Goal: Information Seeking & Learning: Learn about a topic

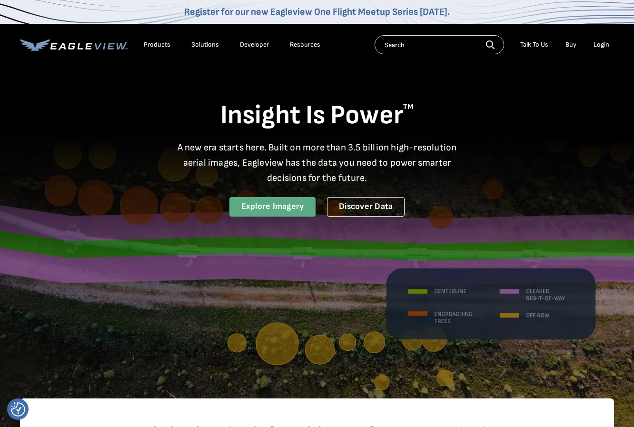
click at [272, 202] on link "Explore Imagery" at bounding box center [272, 207] width 87 height 20
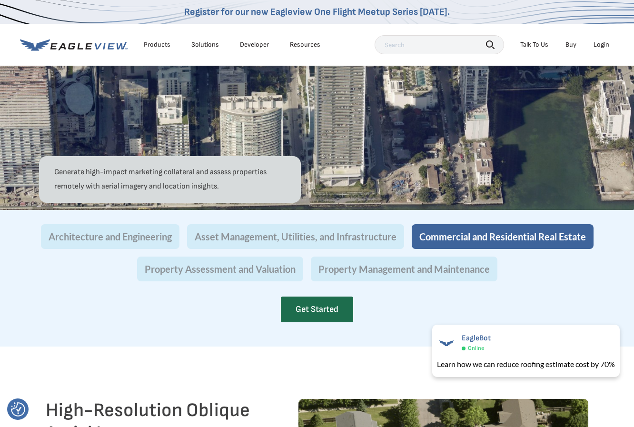
scroll to position [617, 0]
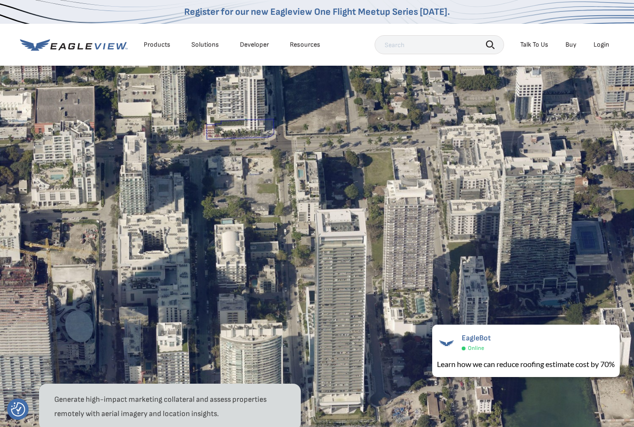
click at [266, 56] on div "Products Solutions Developer Resources Search Talk To Us Buy Login" at bounding box center [317, 45] width 594 height 42
click at [251, 50] on li "Developer" at bounding box center [254, 45] width 39 height 14
click at [251, 45] on link "Developer" at bounding box center [254, 44] width 29 height 9
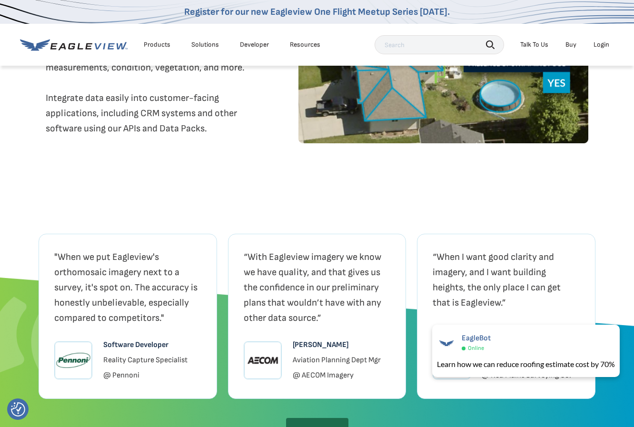
scroll to position [1855, 0]
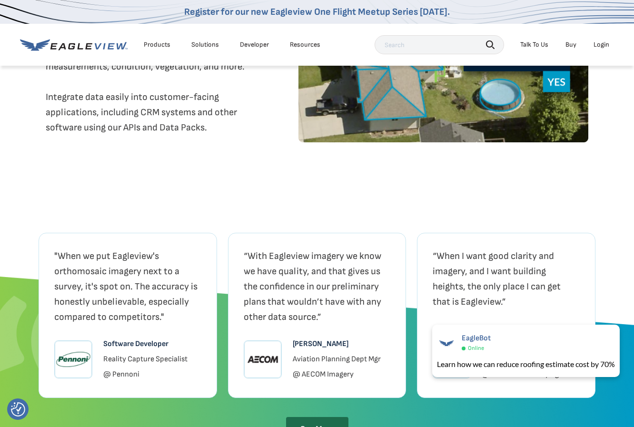
click at [173, 39] on li "Products" at bounding box center [157, 45] width 36 height 14
click at [162, 40] on li "Products" at bounding box center [157, 45] width 36 height 14
click at [163, 46] on div "Products" at bounding box center [157, 44] width 27 height 9
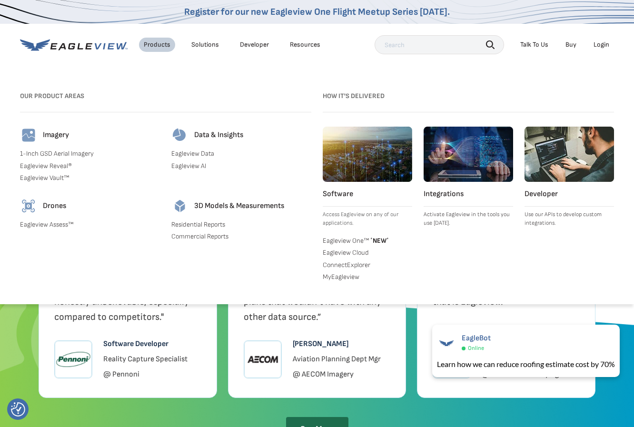
click at [202, 225] on link "Residential Reports" at bounding box center [241, 224] width 140 height 9
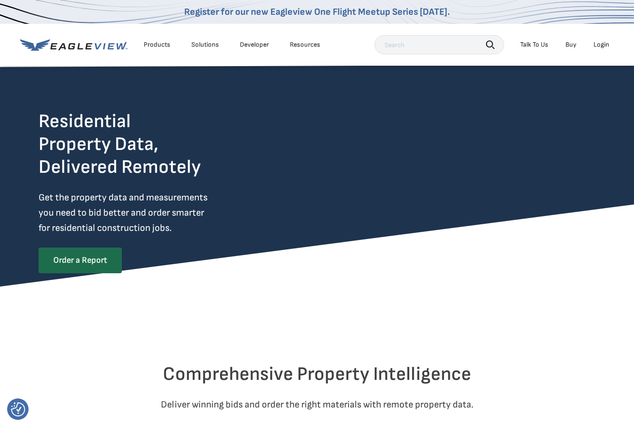
click at [204, 36] on div "Products Solutions Developer Resources" at bounding box center [172, 44] width 305 height 19
click at [204, 42] on div "Solutions" at bounding box center [205, 44] width 28 height 9
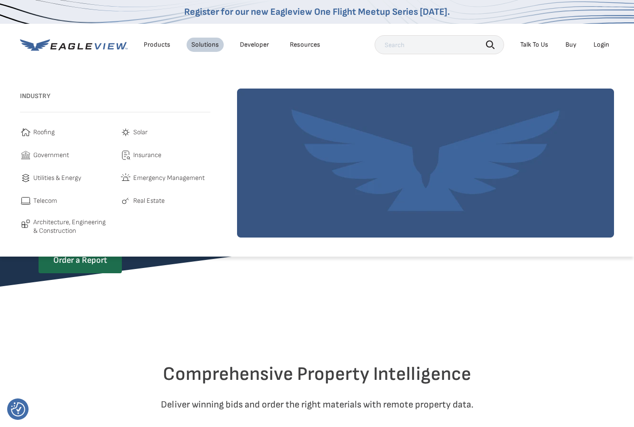
click at [164, 50] on li "Products" at bounding box center [157, 45] width 36 height 14
click at [162, 41] on div "Products" at bounding box center [157, 44] width 27 height 9
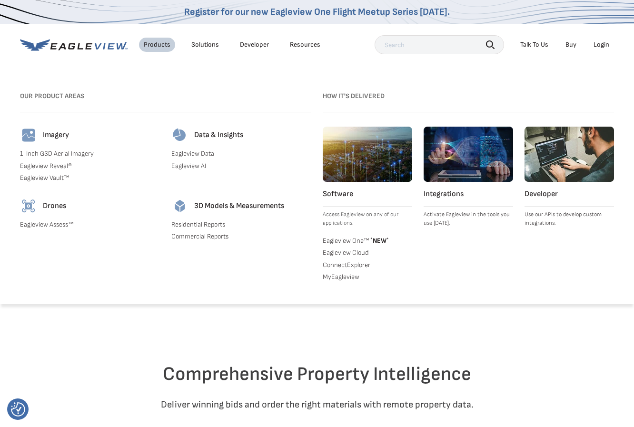
click at [189, 235] on link "Commercial Reports" at bounding box center [241, 236] width 140 height 9
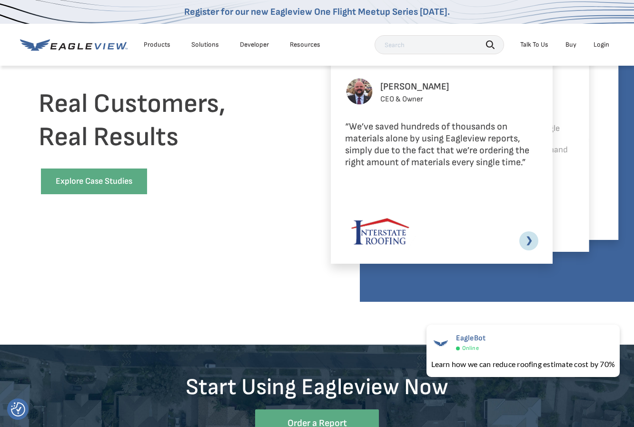
scroll to position [2260, 0]
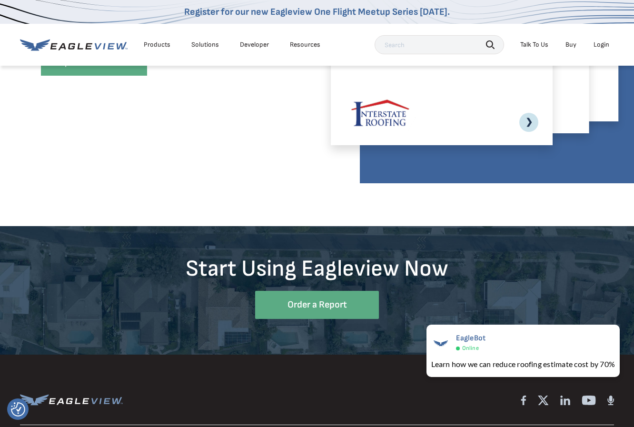
click at [528, 125] on link "❯" at bounding box center [528, 122] width 19 height 19
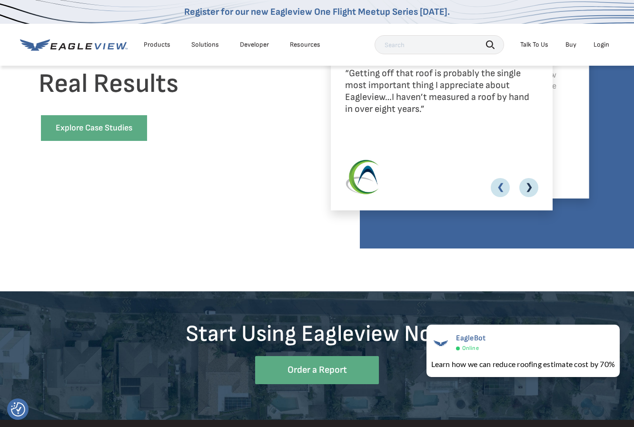
scroll to position [2086, 0]
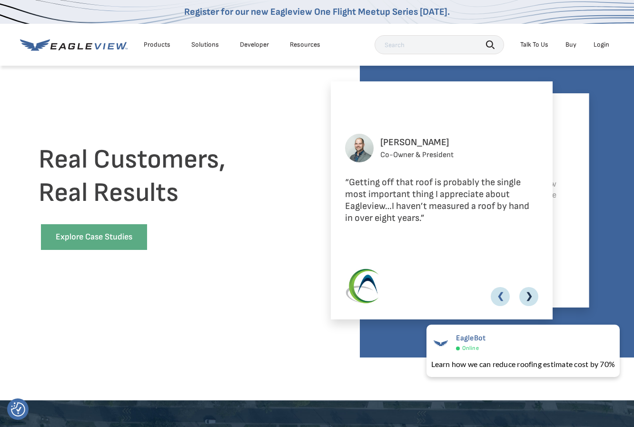
click at [532, 298] on link "❯" at bounding box center [528, 296] width 19 height 19
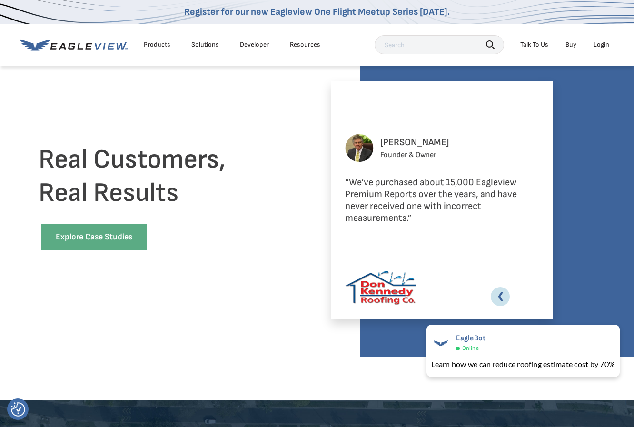
click at [291, 47] on div "Resources" at bounding box center [305, 44] width 30 height 9
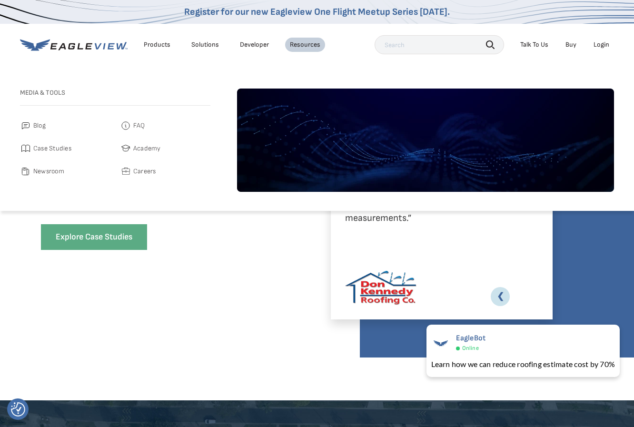
click at [133, 147] on span "Academy" at bounding box center [147, 148] width 28 height 11
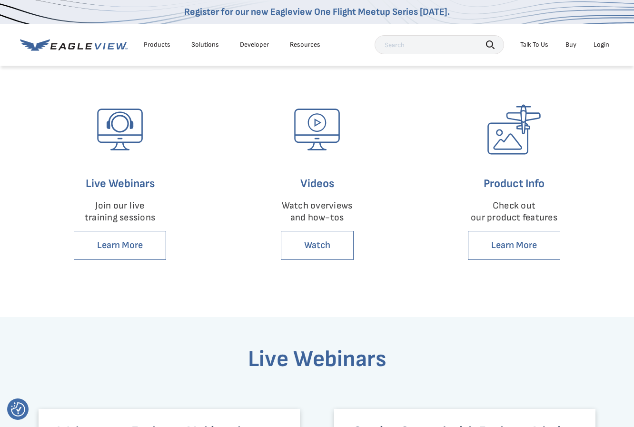
scroll to position [58, 0]
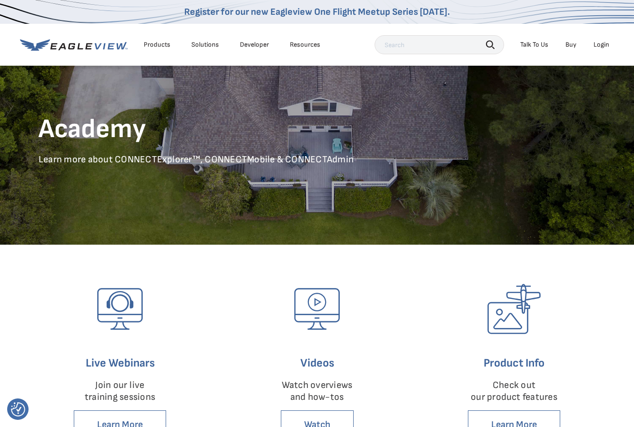
click at [322, 299] on img at bounding box center [316, 308] width 71 height 71
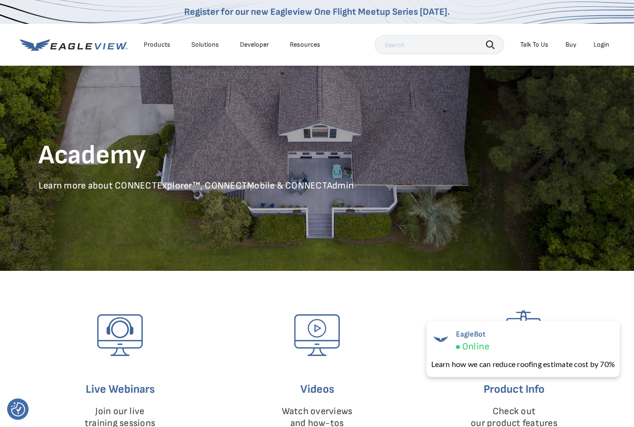
scroll to position [0, 0]
